Goal: Transaction & Acquisition: Purchase product/service

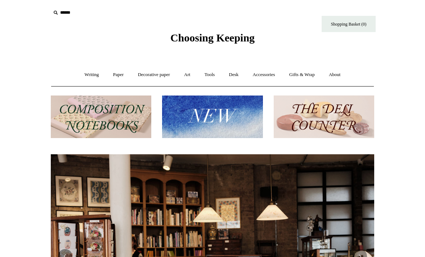
click at [357, 128] on img at bounding box center [324, 117] width 101 height 43
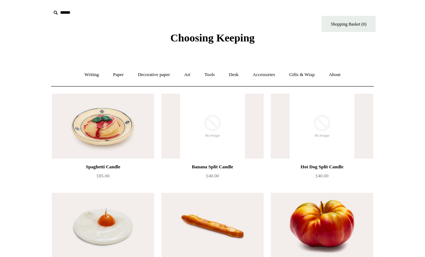
click at [308, 72] on link "Gifts & Wrap +" at bounding box center [302, 74] width 39 height 19
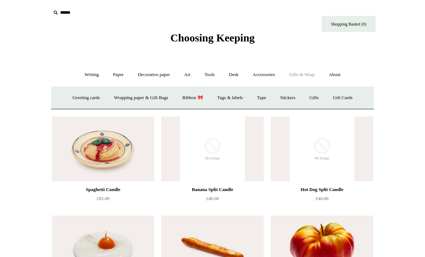
click at [159, 96] on link "Wrapping paper & Gift Bags" at bounding box center [141, 97] width 67 height 19
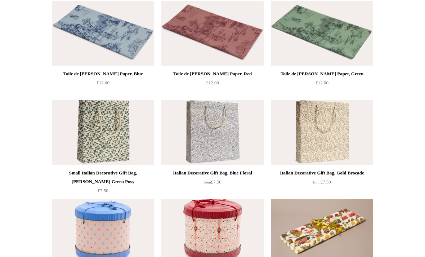
scroll to position [93, 0]
click at [340, 147] on img at bounding box center [322, 132] width 102 height 65
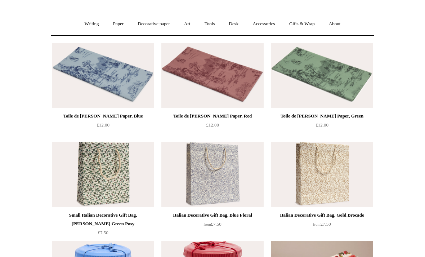
scroll to position [0, 0]
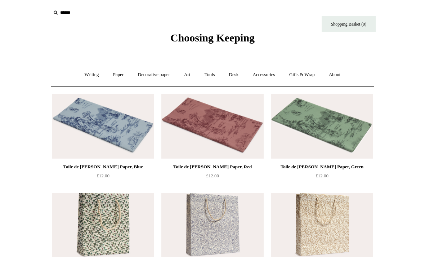
click at [269, 80] on link "Accessories +" at bounding box center [264, 74] width 35 height 19
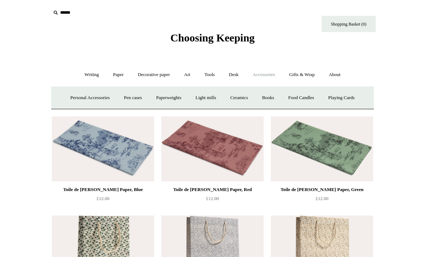
click at [171, 39] on span "Choosing Keeping" at bounding box center [213, 38] width 84 height 12
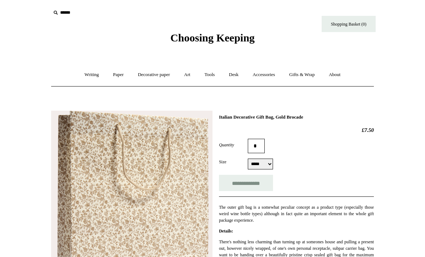
click at [263, 169] on select "***** *****" at bounding box center [260, 164] width 25 height 11
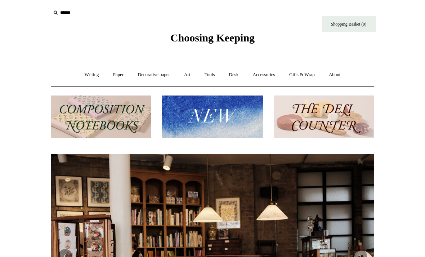
click at [188, 118] on img at bounding box center [212, 117] width 101 height 43
